Goal: Information Seeking & Learning: Learn about a topic

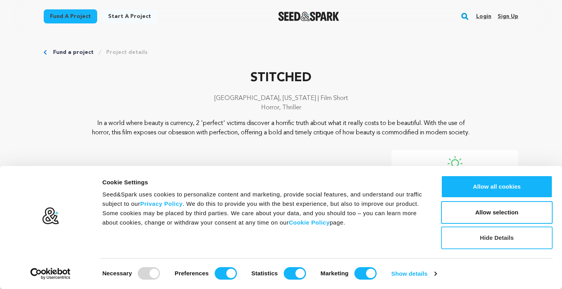
click at [478, 236] on button "Hide Details" at bounding box center [497, 237] width 112 height 23
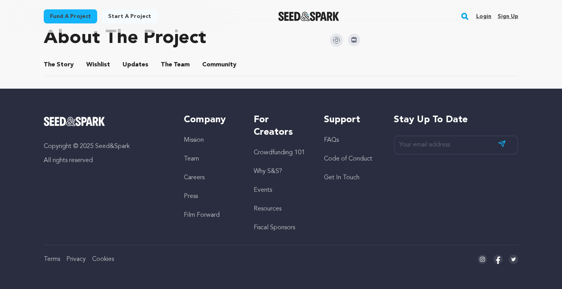
scroll to position [389, 0]
click at [68, 66] on span "The Story" at bounding box center [59, 64] width 30 height 9
click at [62, 64] on button "The Story" at bounding box center [59, 66] width 19 height 19
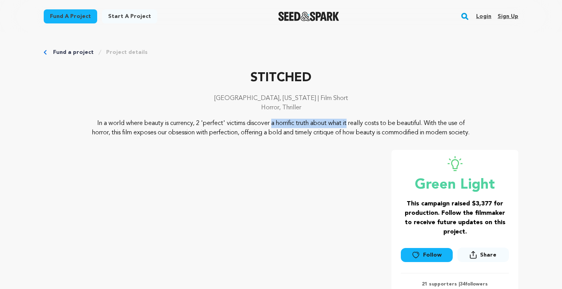
drag, startPoint x: 196, startPoint y: 122, endPoint x: 272, endPoint y: 123, distance: 76.5
click at [272, 123] on p "In a world where beauty is currency, 2 'perfect' victims discover a horrific tr…" at bounding box center [281, 128] width 380 height 19
click at [346, 129] on p "In a world where beauty is currency, 2 'perfect' victims discover a horrific tr…" at bounding box center [281, 128] width 380 height 19
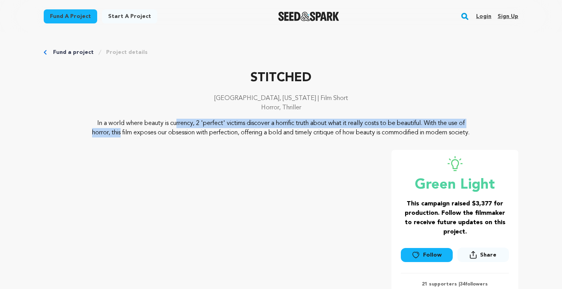
drag, startPoint x: 424, startPoint y: 124, endPoint x: 69, endPoint y: 120, distance: 354.4
click at [69, 120] on div "In a world where beauty is currency, 2 'perfect' victims discover a horrific tr…" at bounding box center [281, 128] width 475 height 19
copy p "In a world where beauty is currency, 2 'perfect' victims discover a horrific tr…"
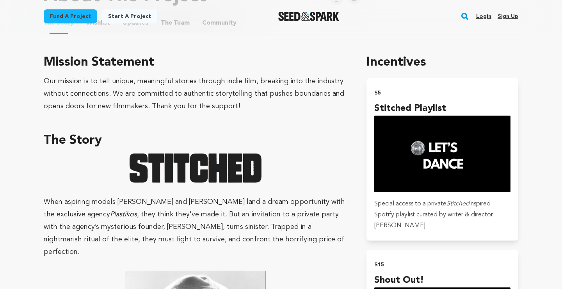
scroll to position [455, 0]
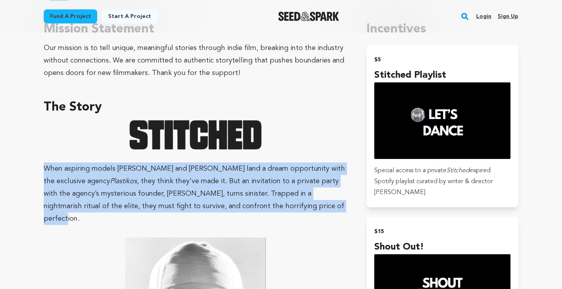
drag, startPoint x: 43, startPoint y: 177, endPoint x: 262, endPoint y: 212, distance: 221.7
copy p "When aspiring models [PERSON_NAME] and [PERSON_NAME] land a dream opportunity w…"
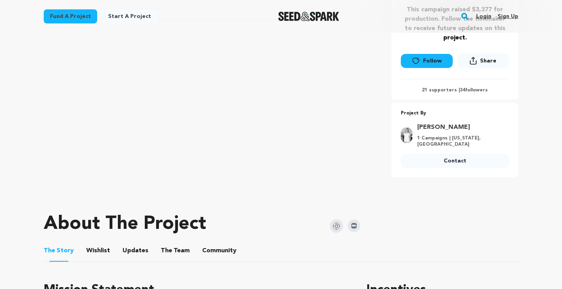
scroll to position [135, 0]
